Goal: Transaction & Acquisition: Book appointment/travel/reservation

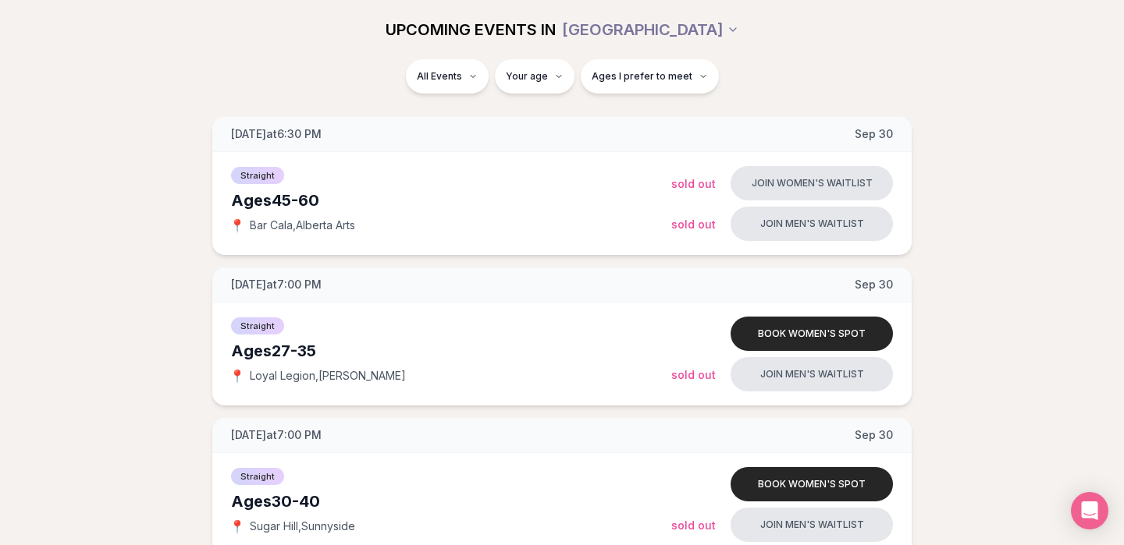
scroll to position [1870, 0]
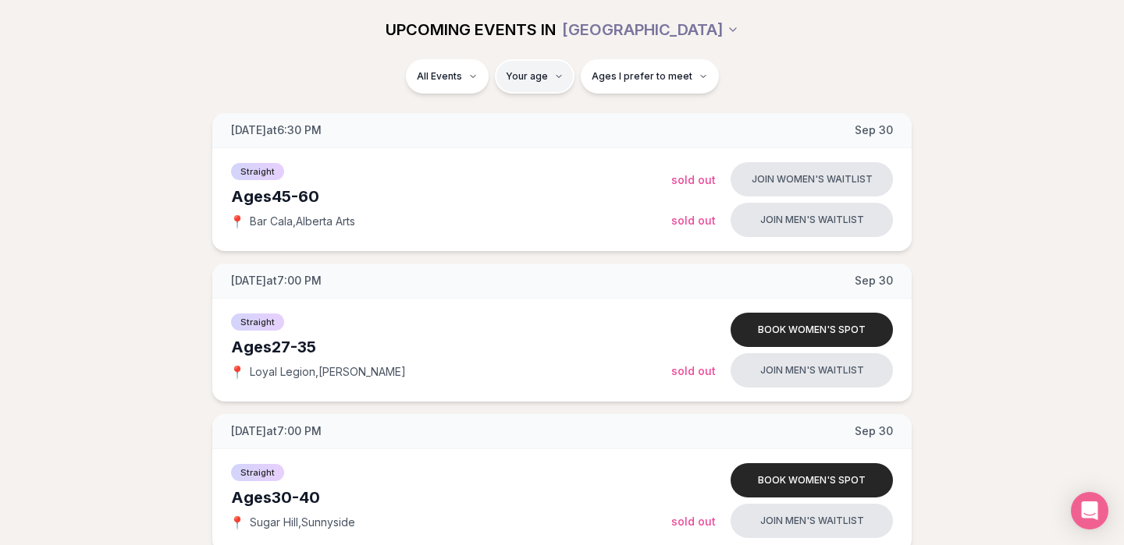
type input "**"
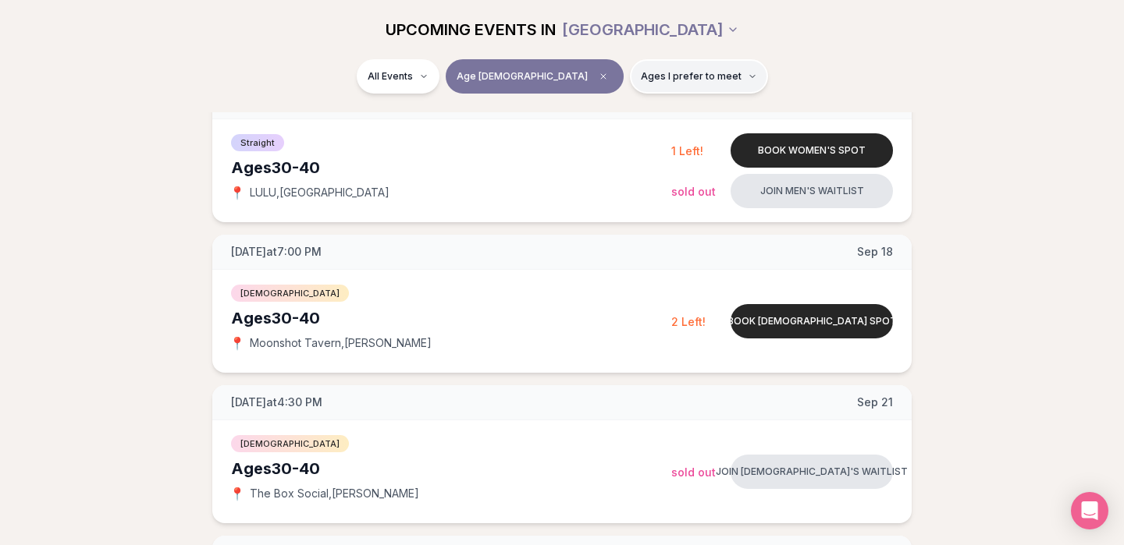
click at [748, 74] on icon "button" at bounding box center [752, 76] width 9 height 9
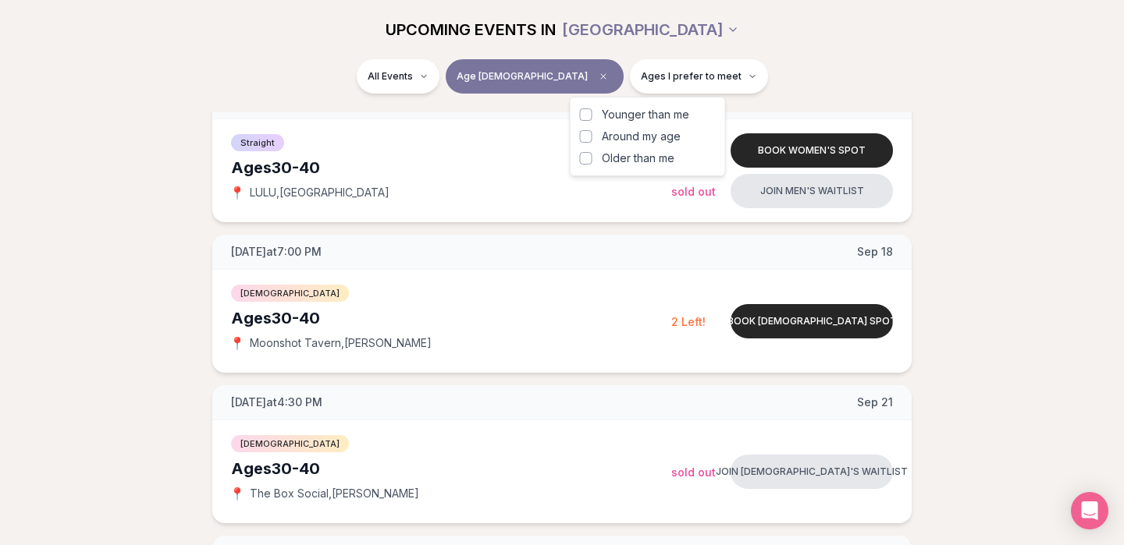
click at [588, 143] on label "Around my age" at bounding box center [648, 137] width 136 height 16
click at [588, 143] on button "Around my age" at bounding box center [586, 136] width 12 height 12
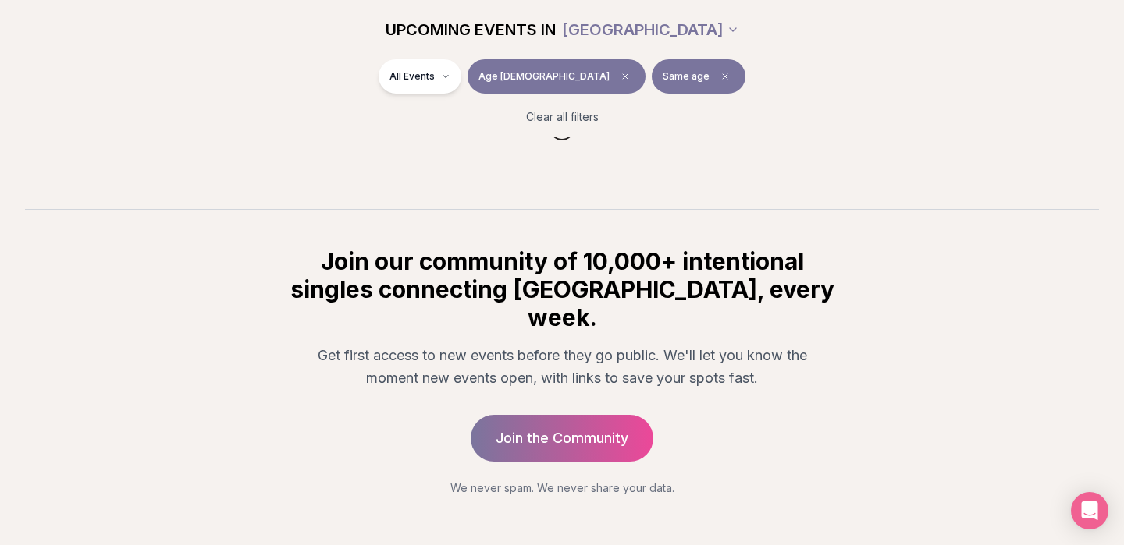
click at [755, 69] on div "All Events Age [DEMOGRAPHIC_DATA] Same age" at bounding box center [562, 79] width 874 height 41
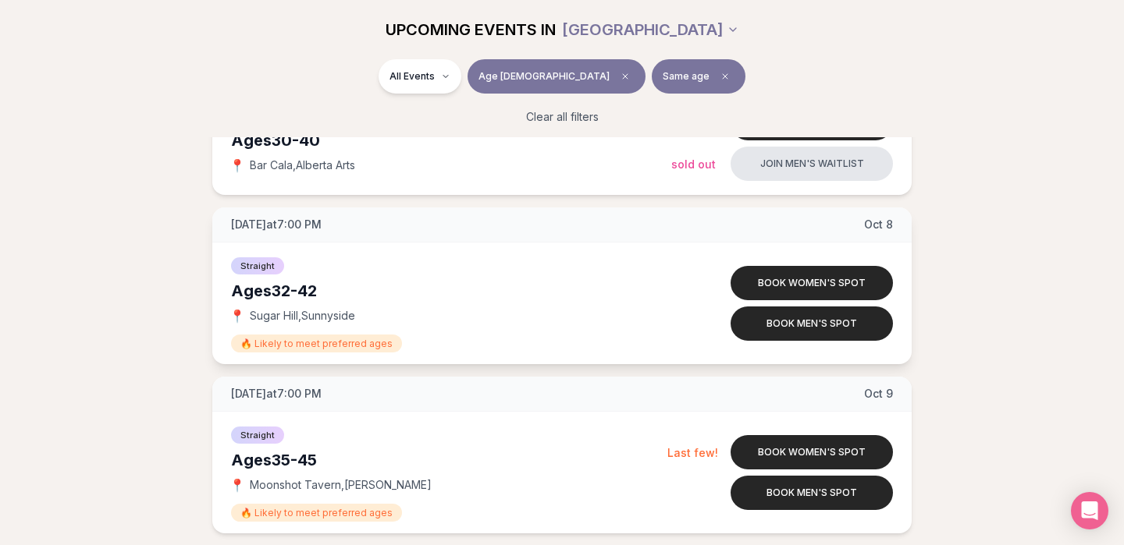
scroll to position [2534, 0]
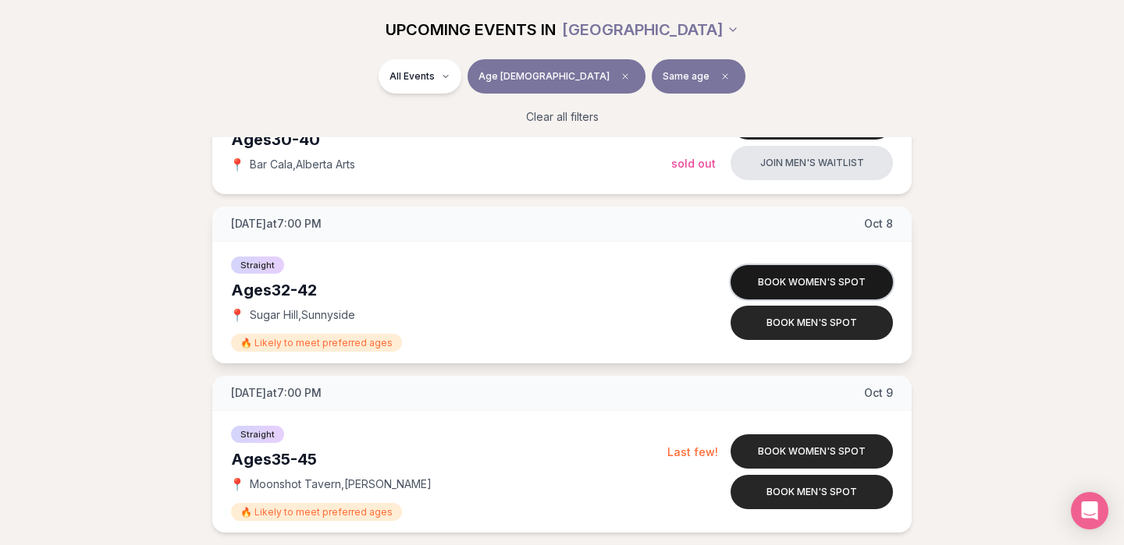
click at [795, 282] on button "Book women's spot" at bounding box center [811, 282] width 162 height 34
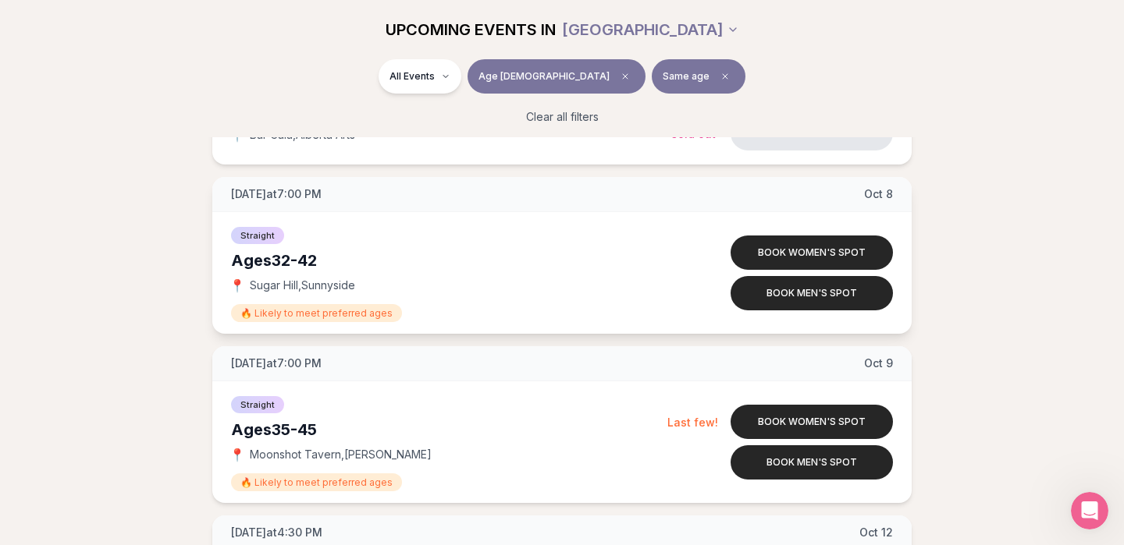
scroll to position [2563, 0]
click at [797, 253] on button "Book women's spot" at bounding box center [811, 253] width 162 height 34
